Goal: Check status: Check status

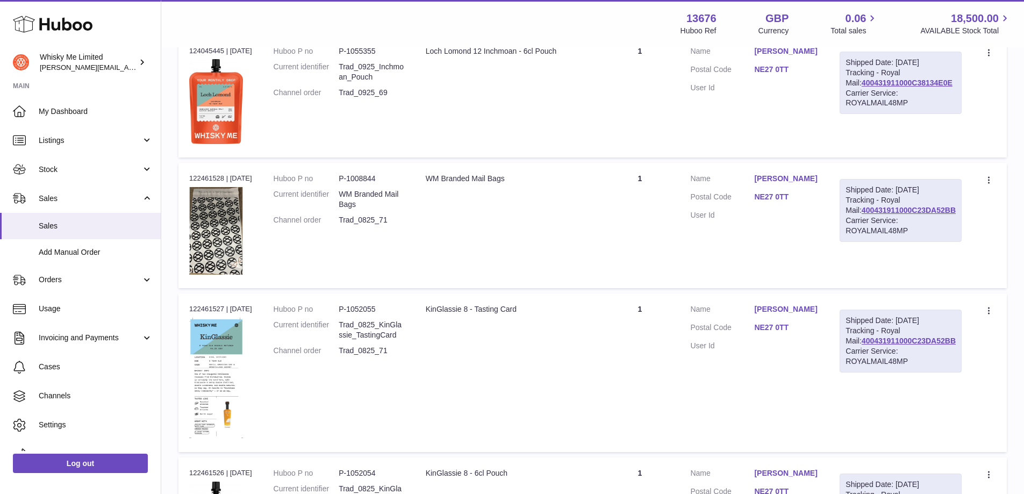
scroll to position [269, 0]
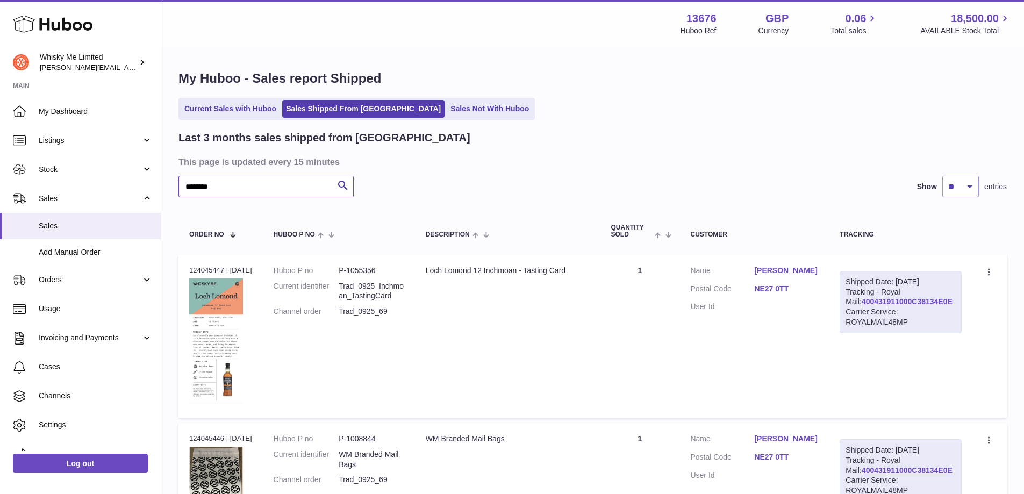
click at [268, 182] on input "********" at bounding box center [265, 187] width 175 height 22
paste input "text"
type input "*******"
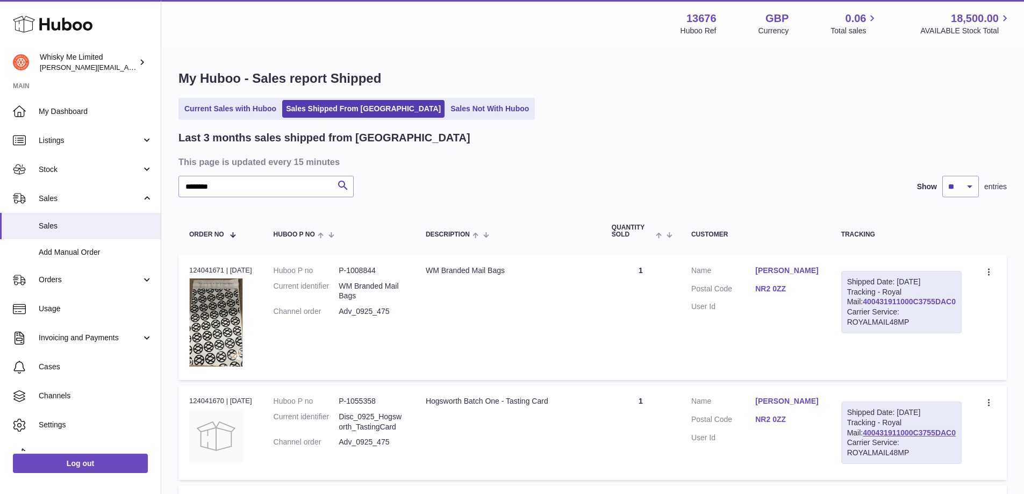
click at [912, 306] on link "400431911000C3755DAC0" at bounding box center [909, 301] width 93 height 9
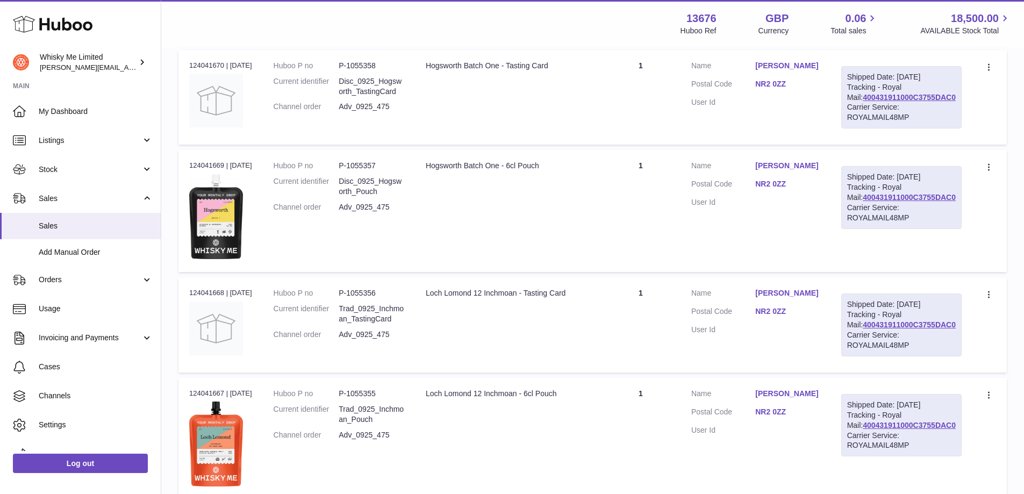
scroll to position [376, 0]
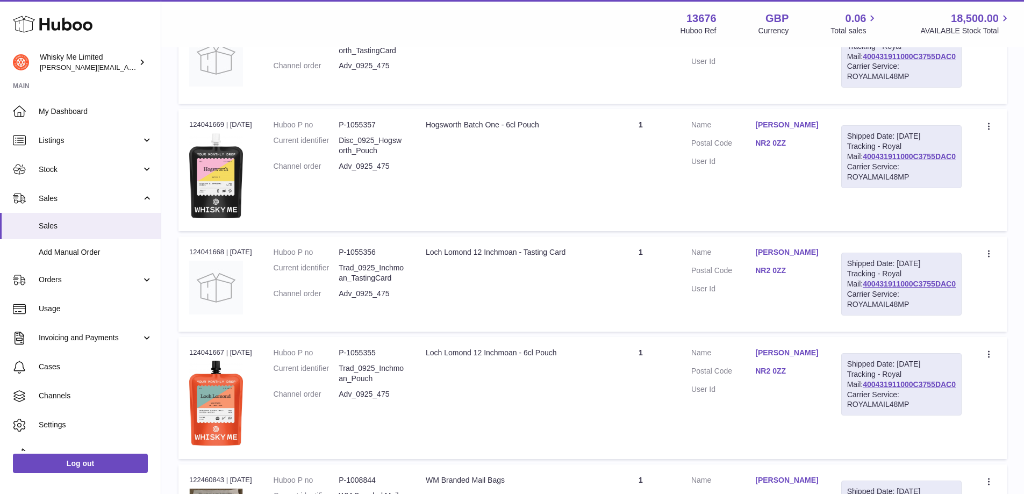
drag, startPoint x: 499, startPoint y: 134, endPoint x: 651, endPoint y: 130, distance: 152.2
click at [499, 130] on div "Hogsworth Batch One - 6cl Pouch" at bounding box center [508, 125] width 165 height 10
click at [781, 148] on link "NR2 0ZZ" at bounding box center [787, 143] width 64 height 10
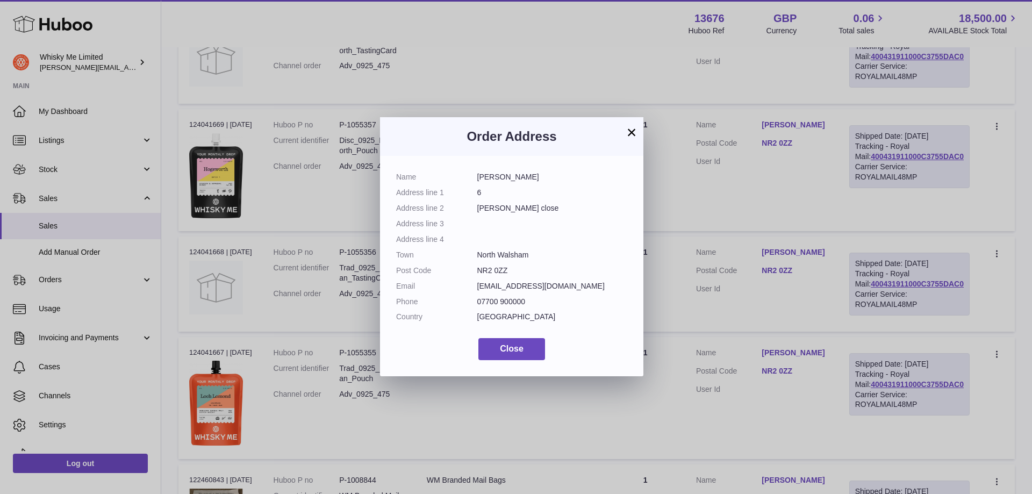
click at [633, 137] on button "×" at bounding box center [631, 132] width 13 height 13
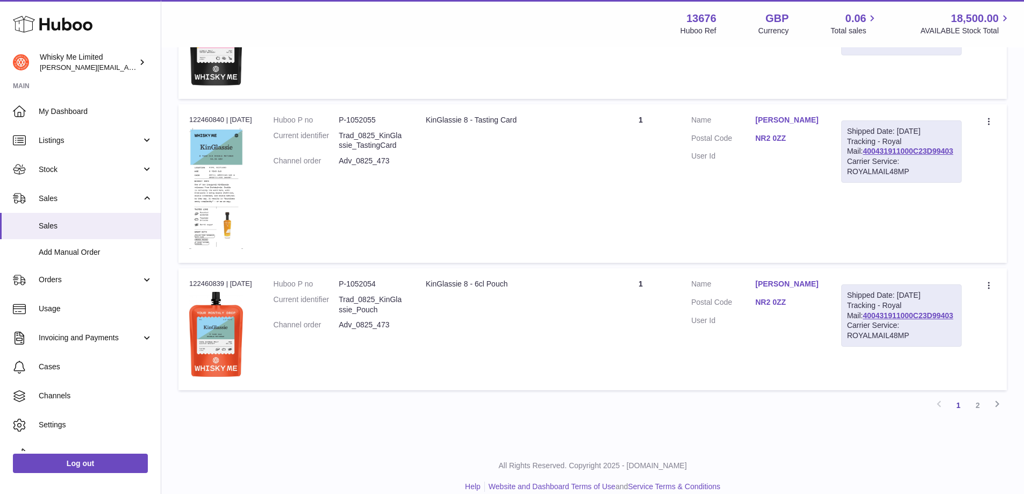
scroll to position [1195, 0]
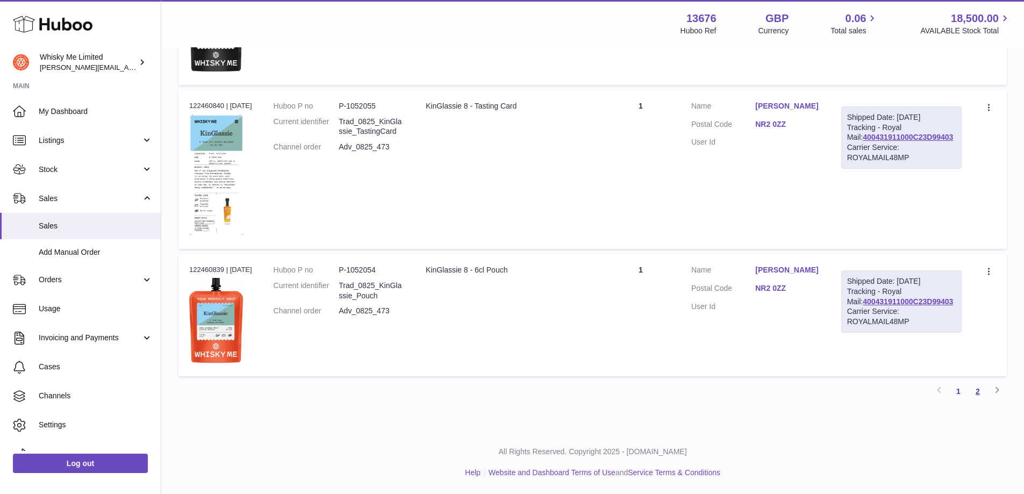
click at [977, 389] on link "2" at bounding box center [977, 391] width 19 height 19
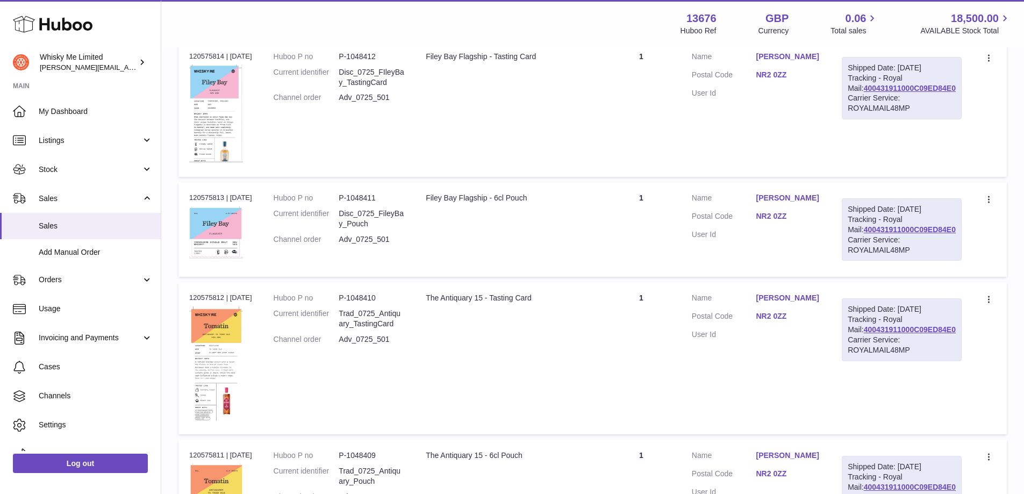
scroll to position [341, 0]
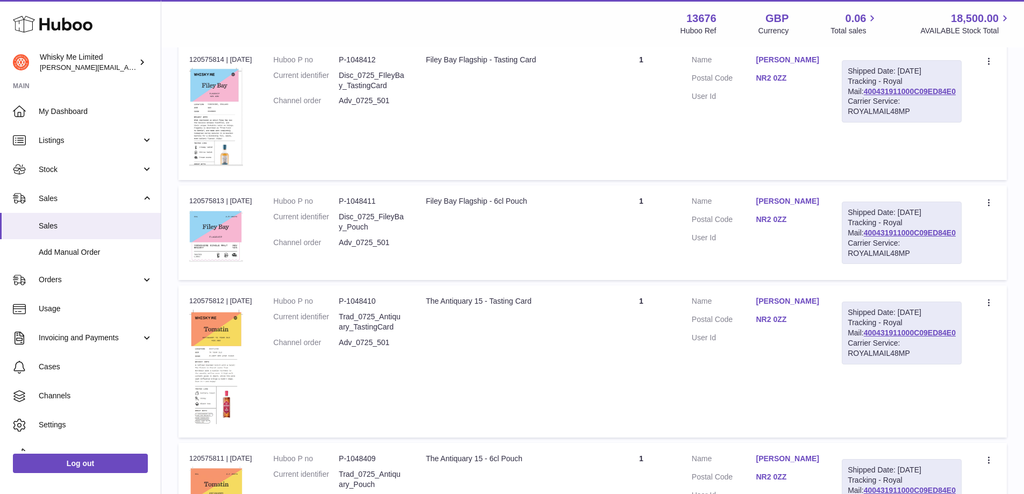
click at [796, 323] on link "NR2 0ZZ" at bounding box center [788, 320] width 65 height 10
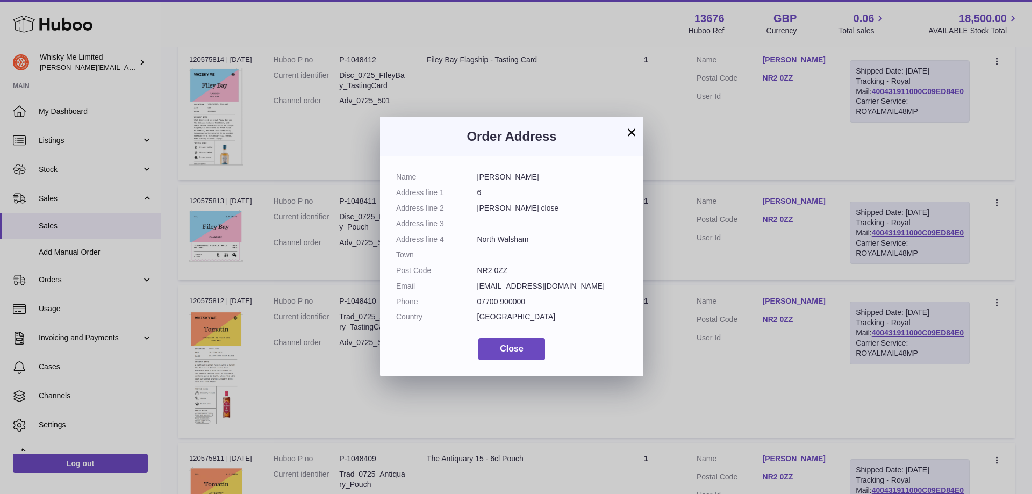
click at [631, 132] on button "×" at bounding box center [631, 132] width 13 height 13
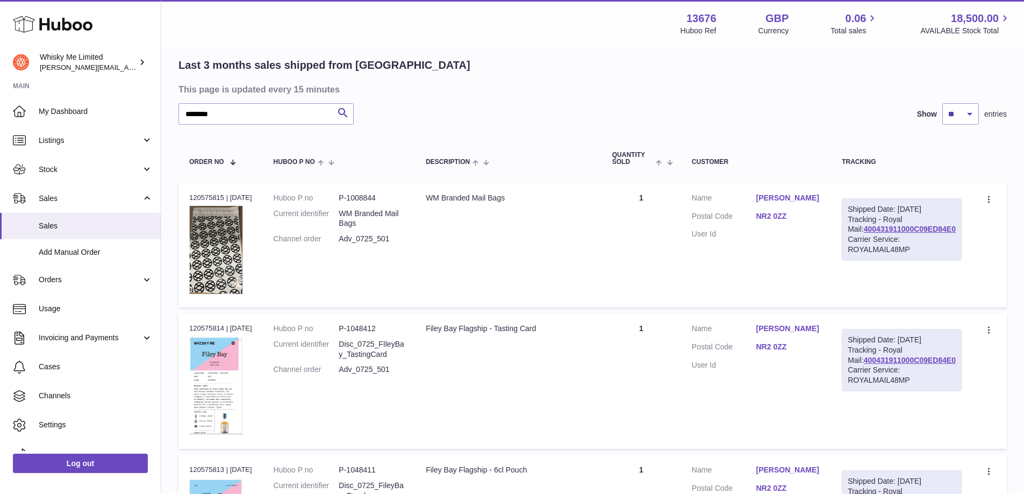
scroll to position [0, 0]
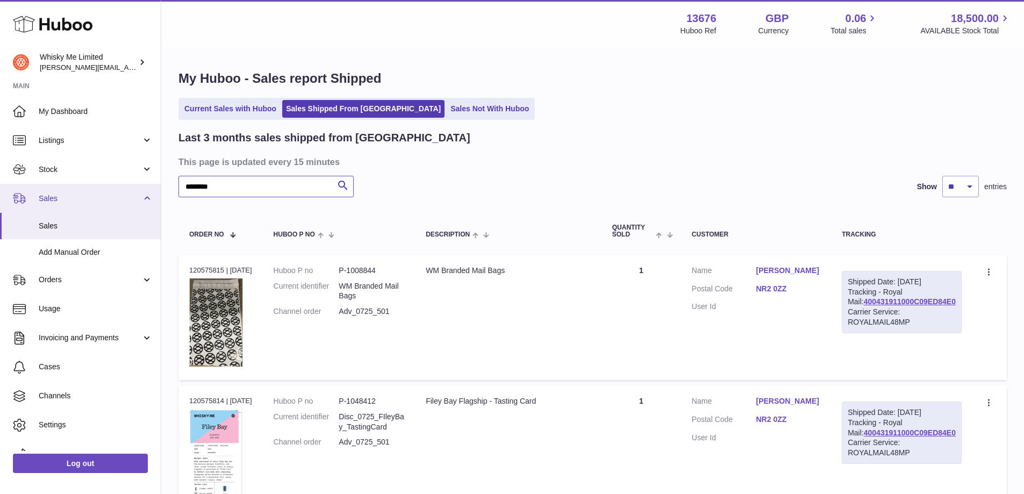
drag, startPoint x: 282, startPoint y: 192, endPoint x: 157, endPoint y: 196, distance: 125.3
click at [157, 196] on div "Huboo Whisky Me Limited [PERSON_NAME][EMAIL_ADDRESS][DOMAIN_NAME] Main My Dashb…" at bounding box center [512, 498] width 1024 height 997
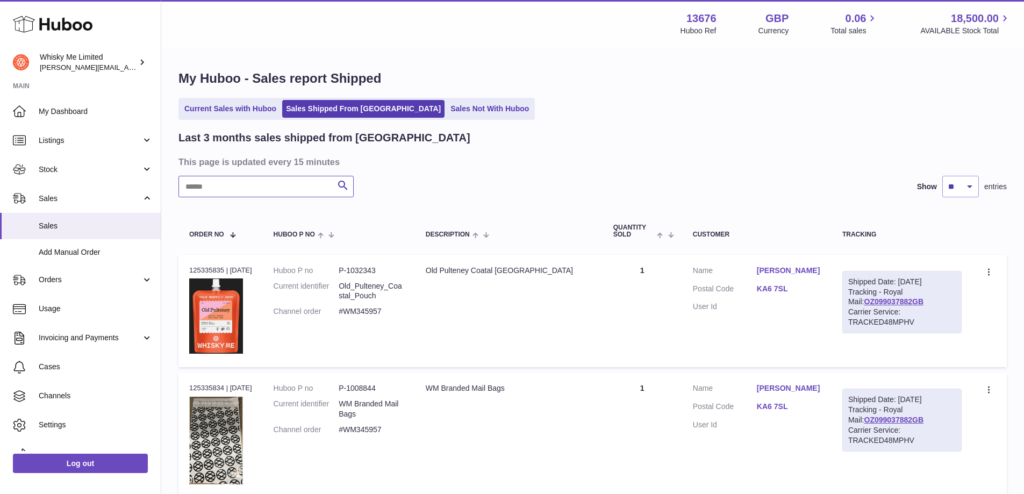
click at [280, 188] on input "text" at bounding box center [265, 187] width 175 height 22
paste input "********"
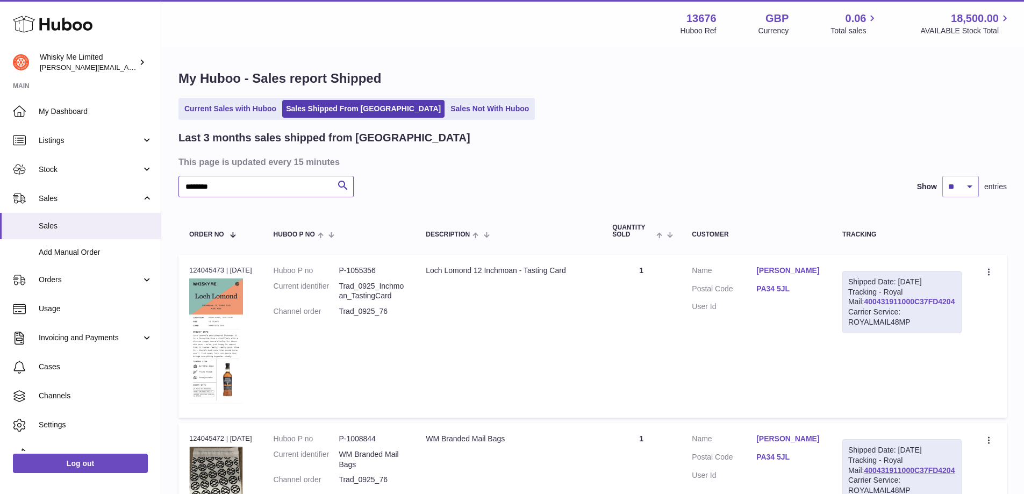
type input "********"
click at [922, 306] on link "400431911000C37FD4204" at bounding box center [909, 301] width 91 height 9
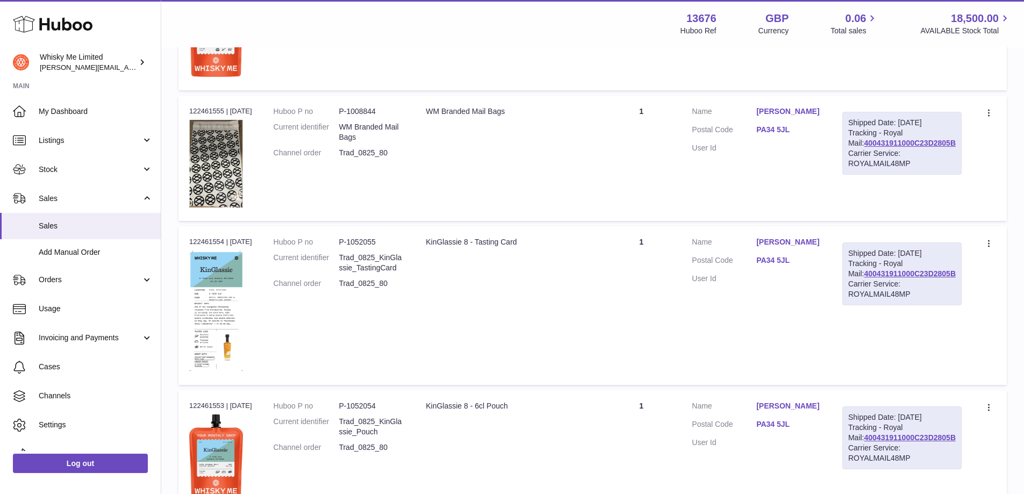
scroll to position [591, 0]
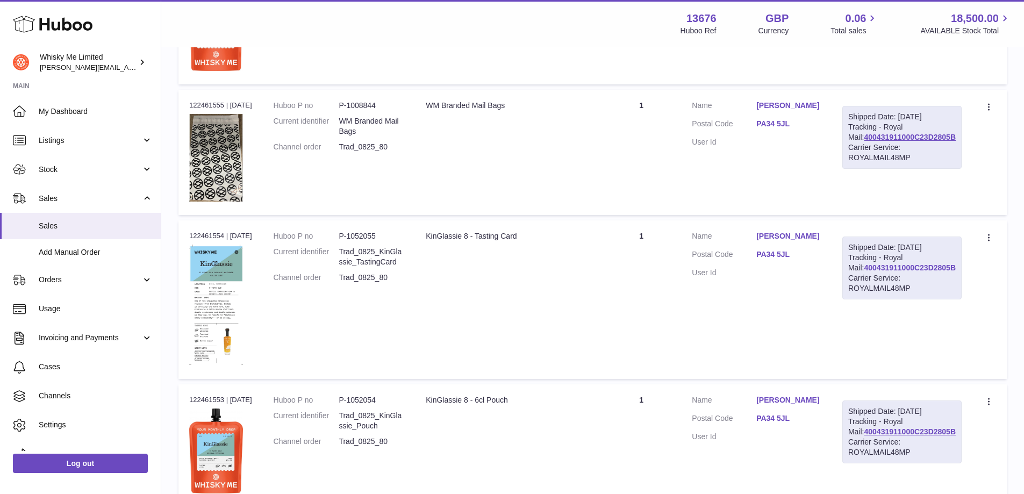
click at [942, 272] on link "400431911000C23D2805B" at bounding box center [909, 267] width 91 height 9
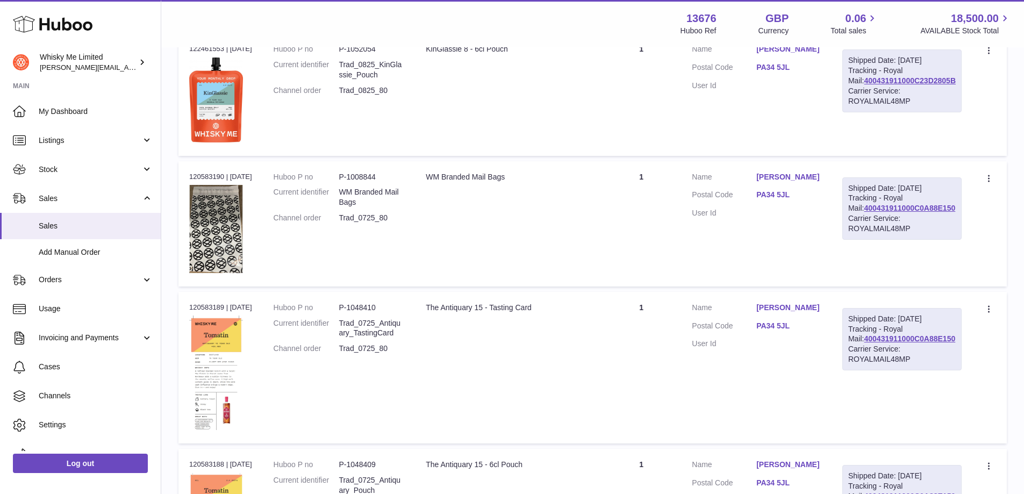
scroll to position [968, 0]
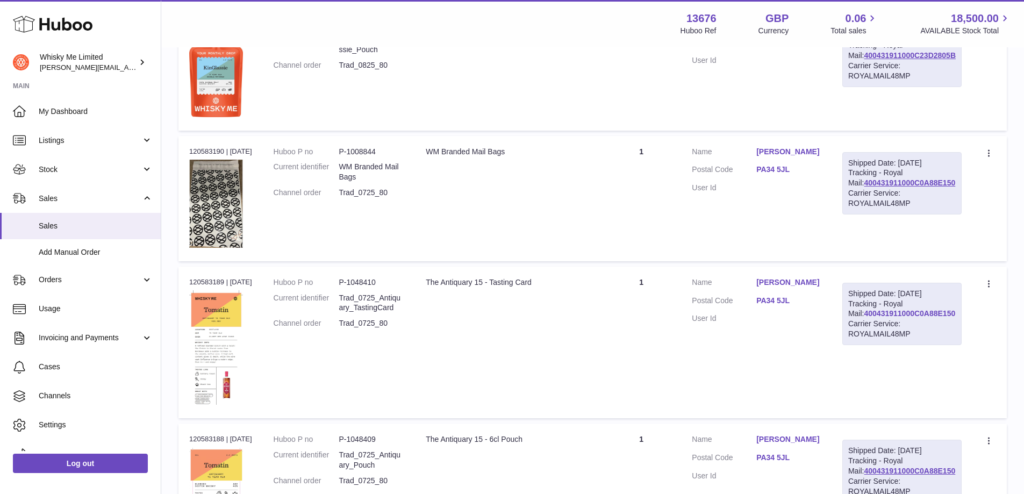
click at [894, 318] on link "400431911000C0A88E150" at bounding box center [909, 313] width 91 height 9
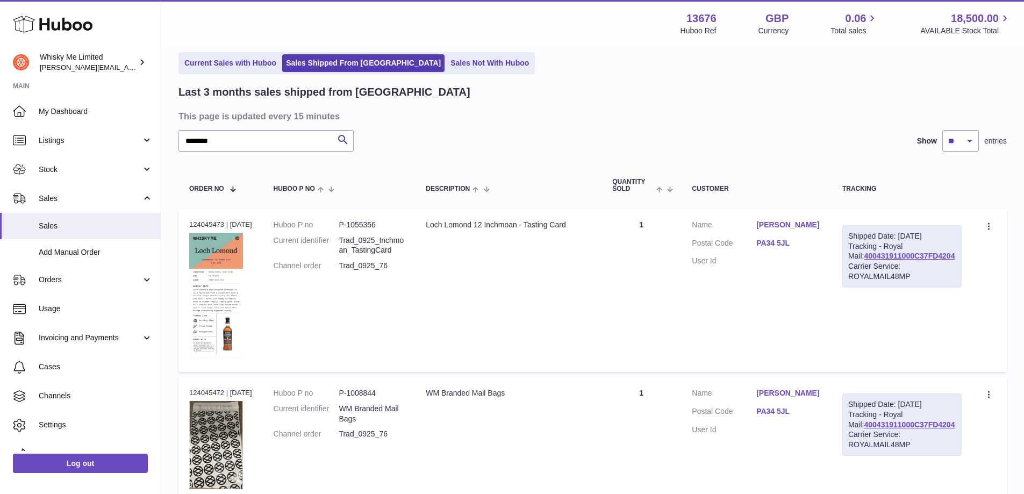
scroll to position [0, 0]
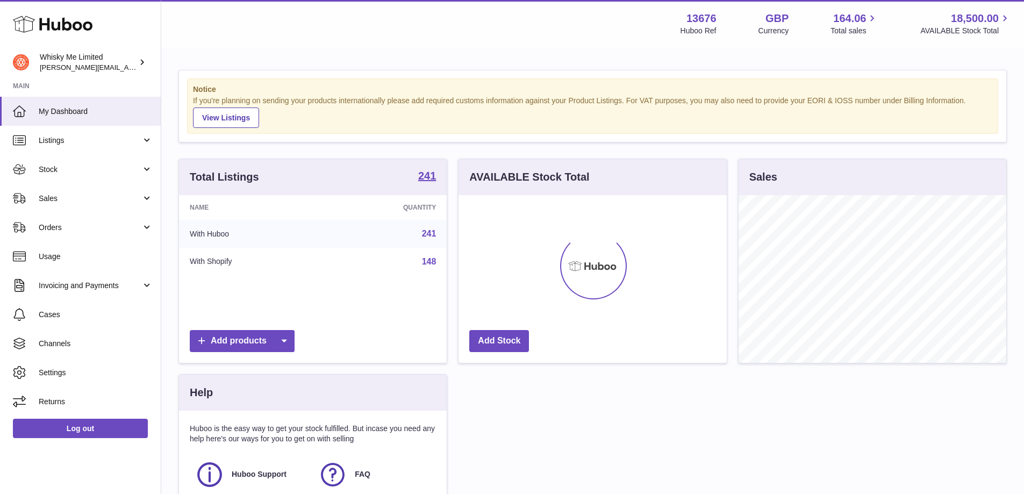
scroll to position [168, 268]
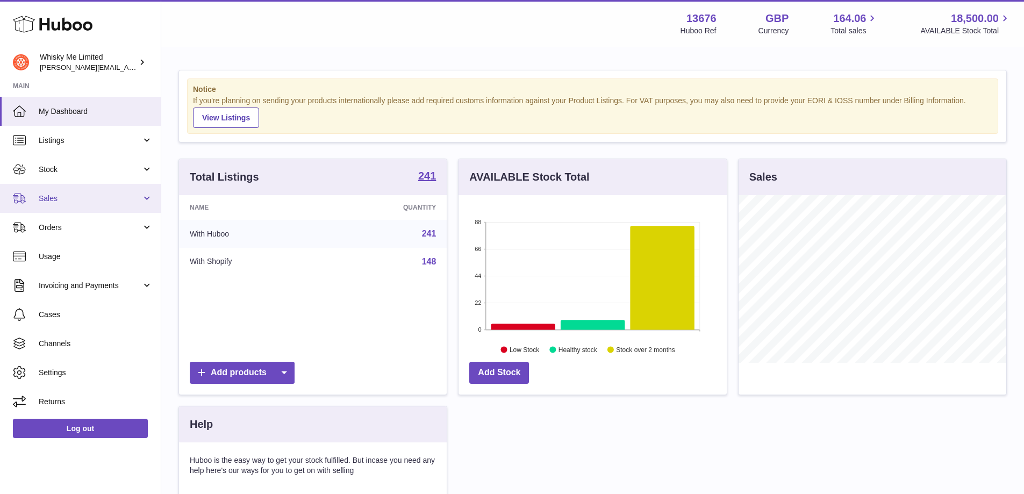
click at [72, 197] on span "Sales" at bounding box center [90, 199] width 103 height 10
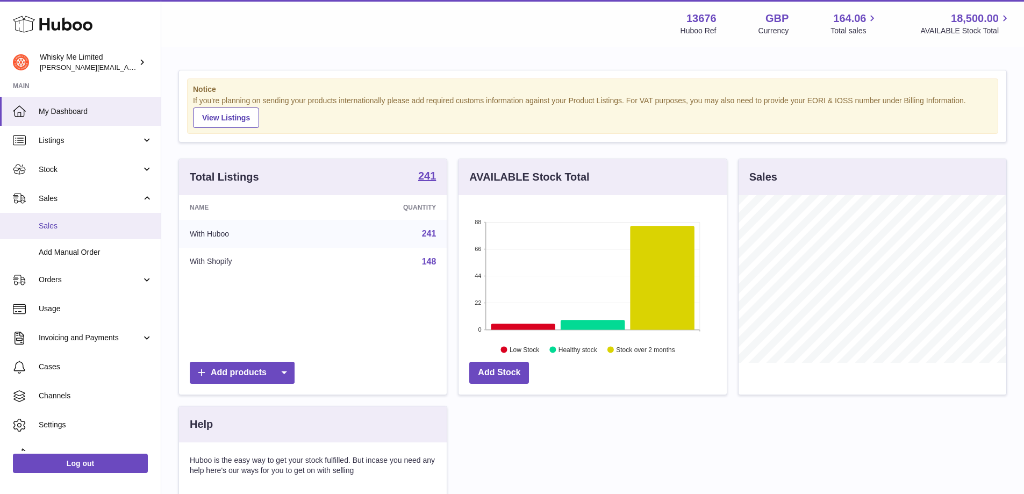
click at [66, 232] on link "Sales" at bounding box center [80, 226] width 161 height 26
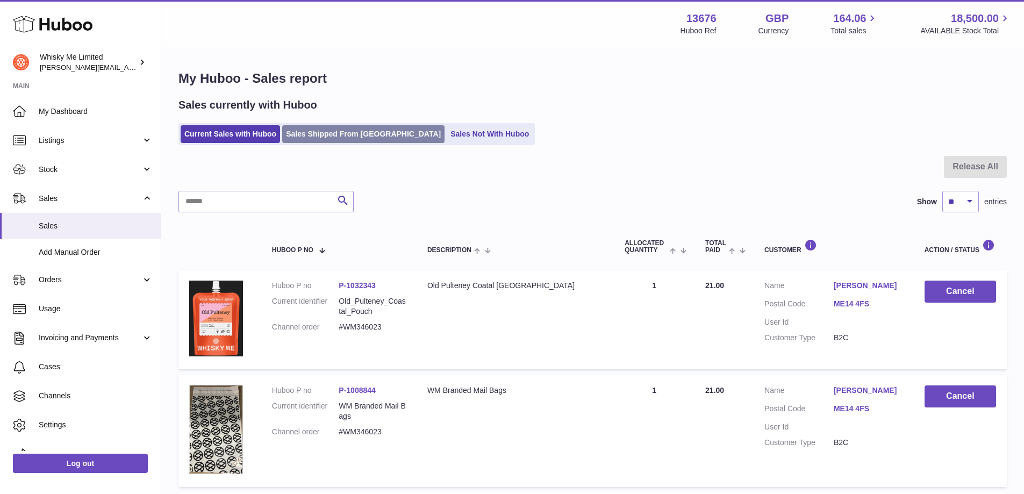
click at [338, 142] on link "Sales Shipped From Huboo" at bounding box center [363, 134] width 162 height 18
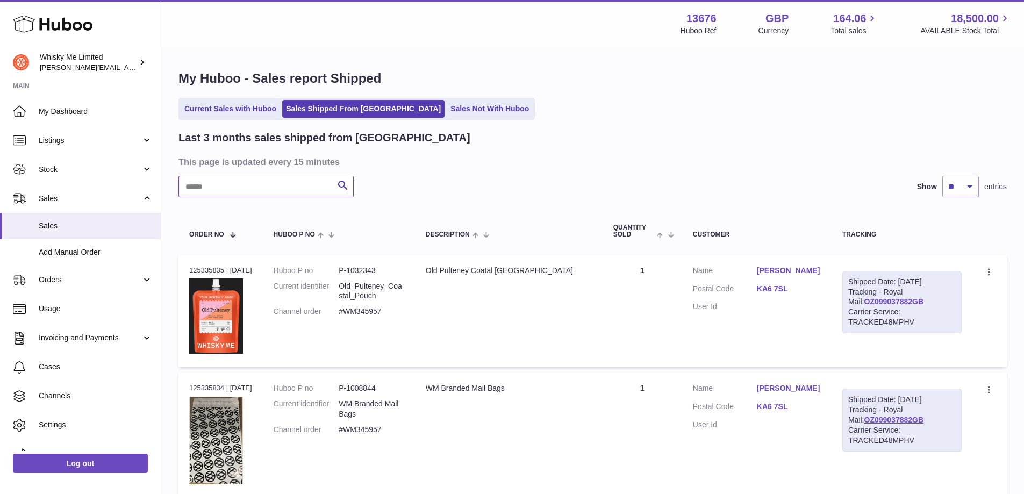
click at [265, 184] on input "text" at bounding box center [265, 187] width 175 height 22
paste input "*******"
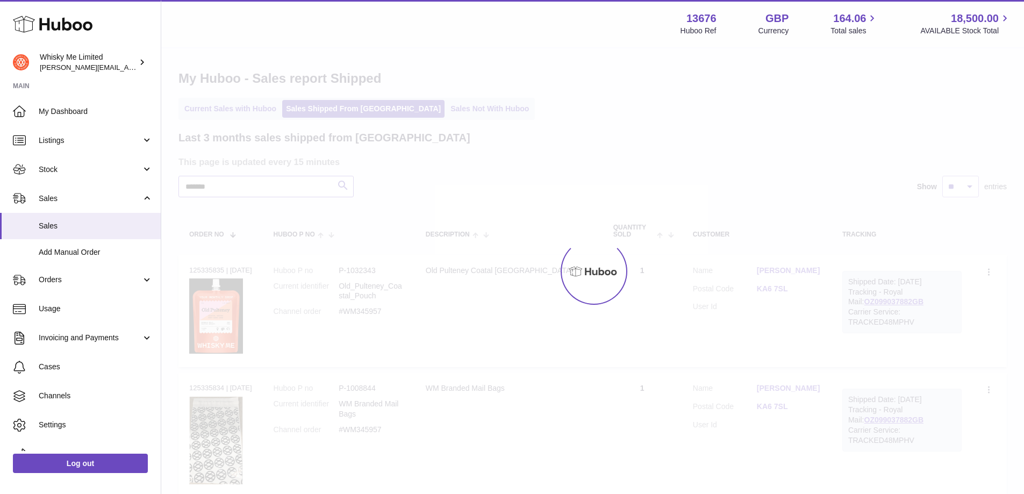
type input "*******"
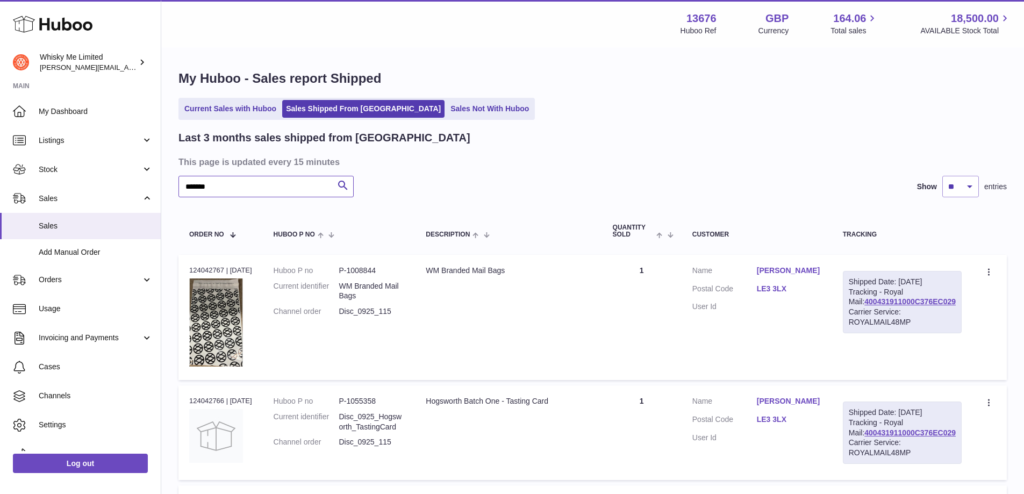
scroll to position [214, 0]
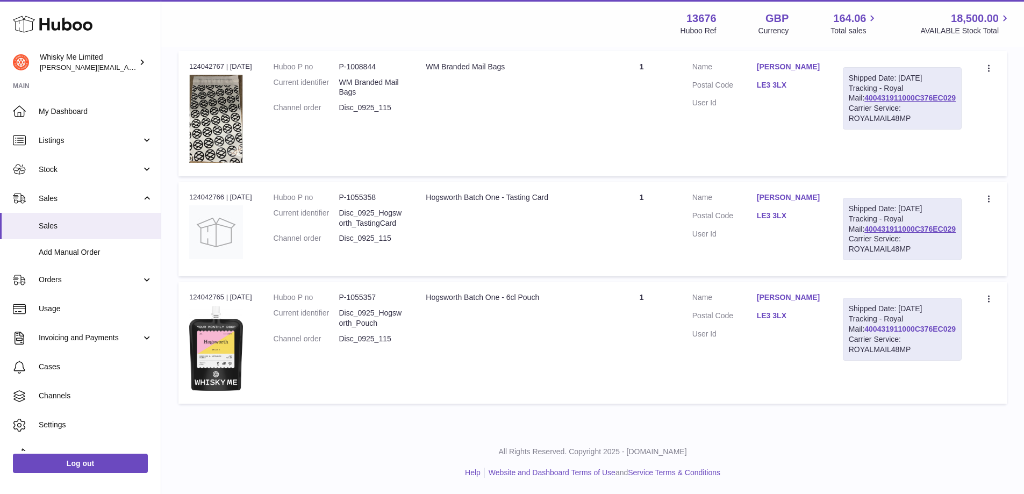
click at [918, 333] on link "400431911000C376EC029" at bounding box center [909, 329] width 91 height 9
drag, startPoint x: 958, startPoint y: 341, endPoint x: 854, endPoint y: 340, distance: 104.3
click at [854, 340] on td "Shipped Date: [DATE] Tracking - Royal Mail: 400431911000C376EC029 Carrier Servi…" at bounding box center [902, 343] width 140 height 122
copy link "400431911000C376EC029"
click at [867, 399] on td "Shipped Date: [DATE] Tracking - Royal Mail: 400431911000C376EC029 Carrier Servi…" at bounding box center [902, 343] width 140 height 122
